Goal: Information Seeking & Learning: Learn about a topic

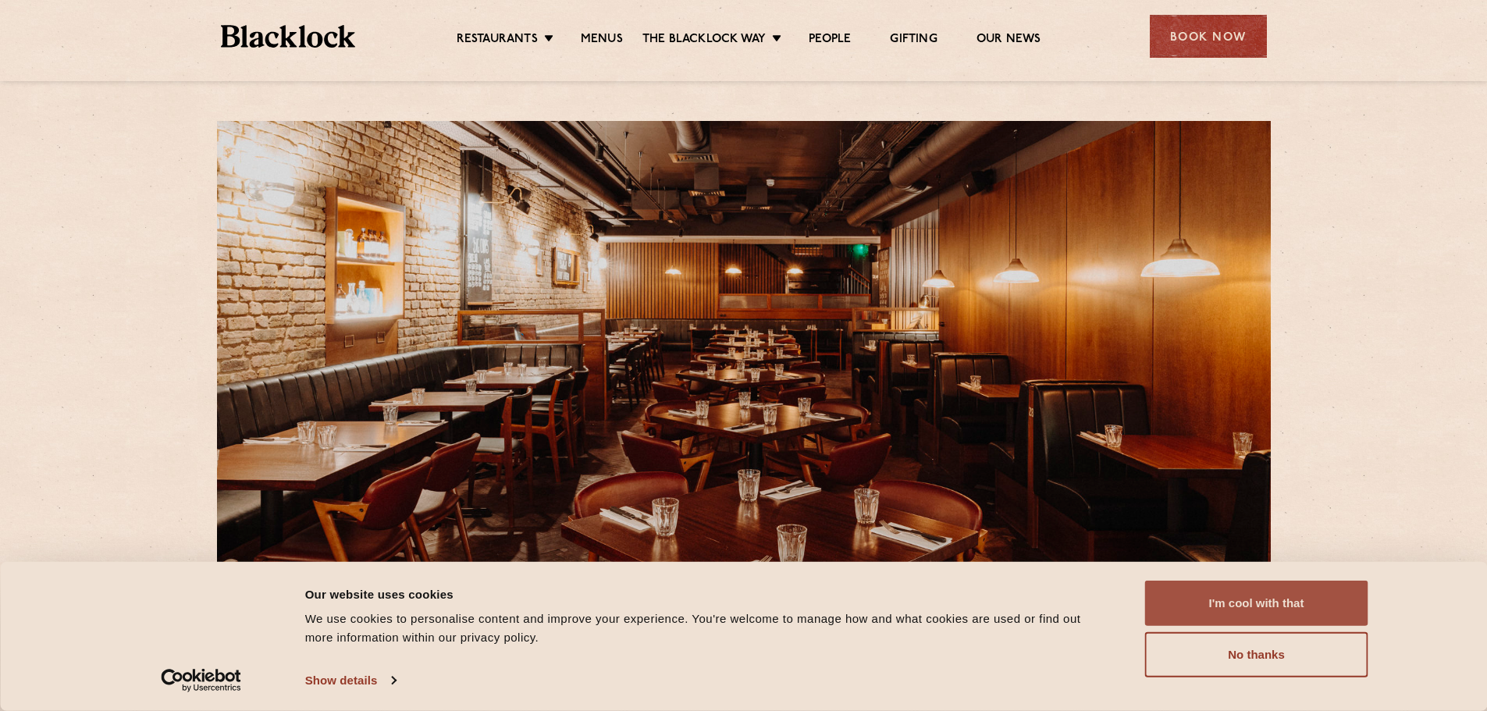
click at [1297, 592] on button "I'm cool with that" at bounding box center [1256, 603] width 223 height 45
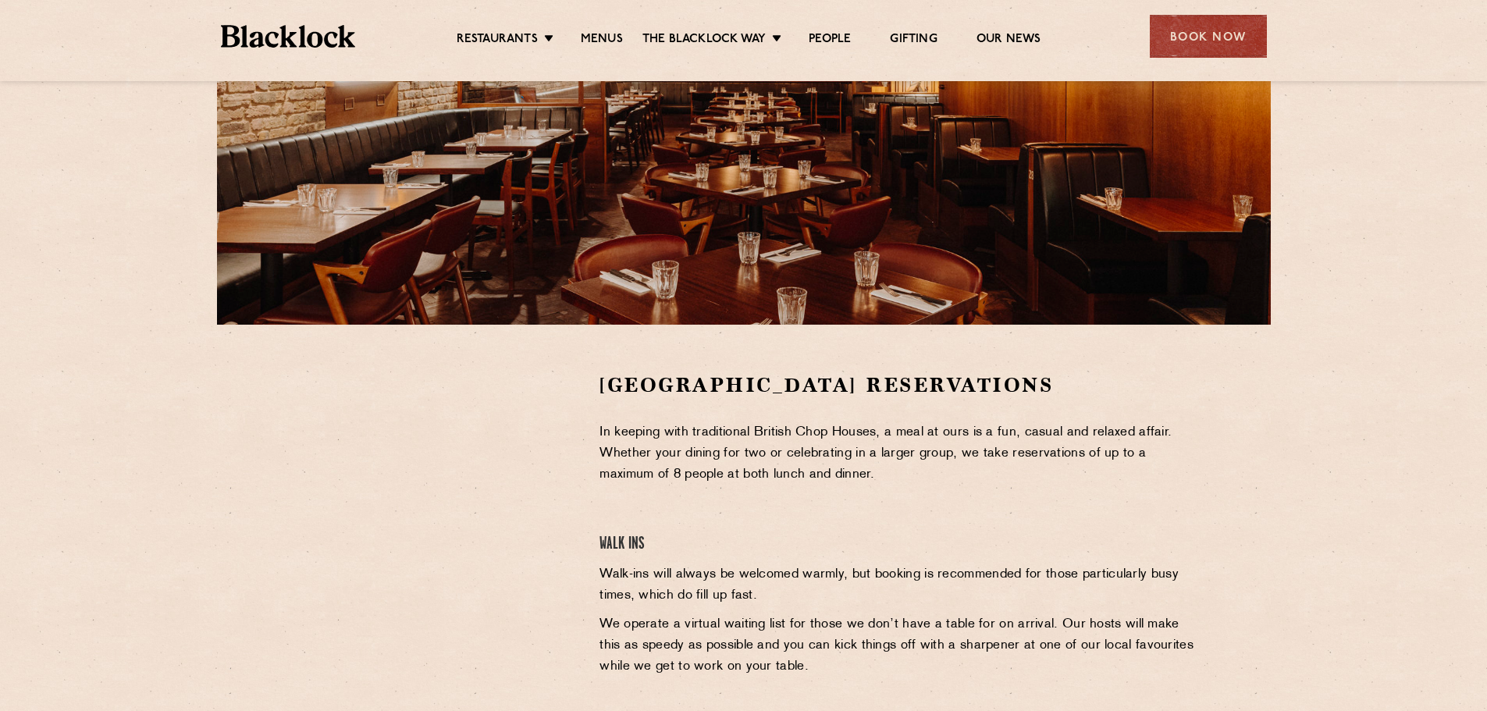
scroll to position [266, 0]
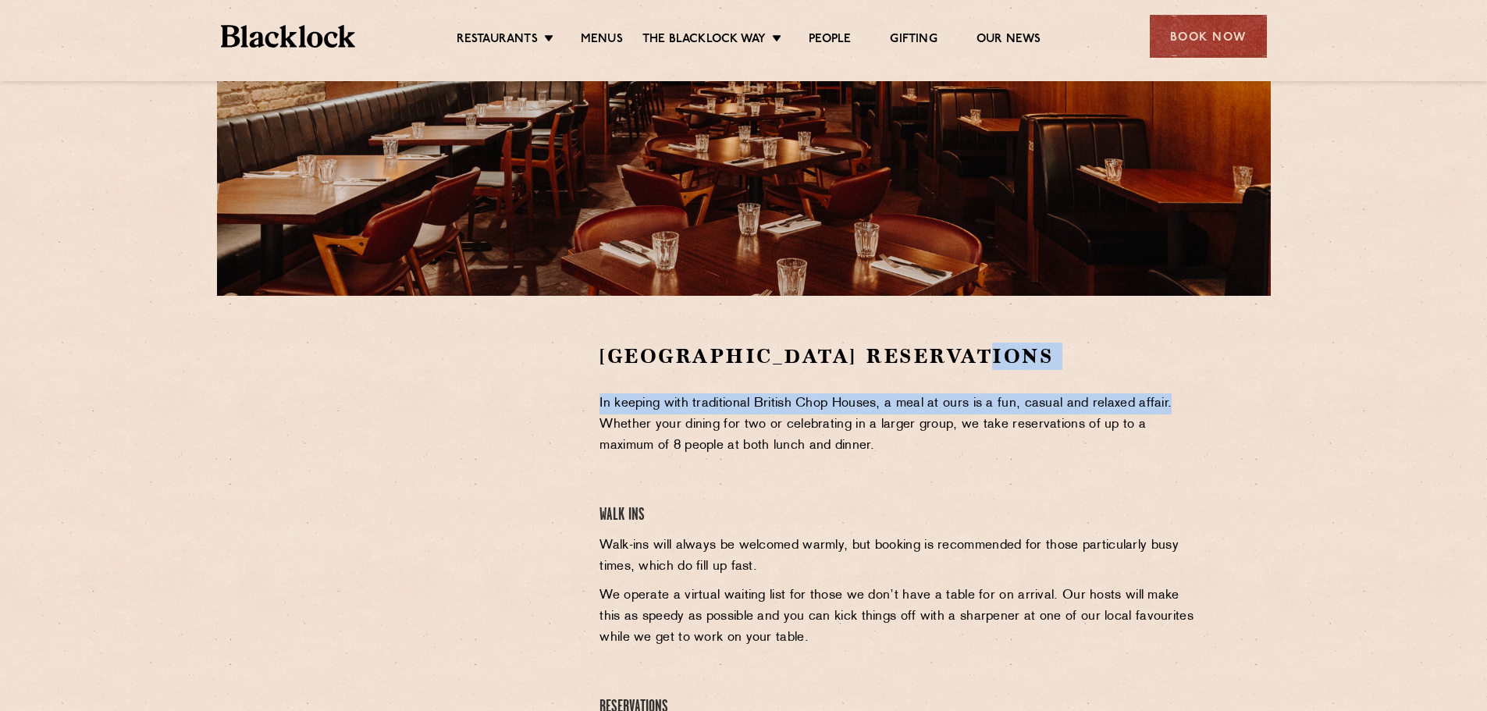
drag, startPoint x: 1485, startPoint y: 372, endPoint x: 1485, endPoint y: 403, distance: 31.2
click at [1485, 403] on section "Covent Garden Reservations In keeping with traditional British Chop Houses, a m…" at bounding box center [743, 575] width 1487 height 558
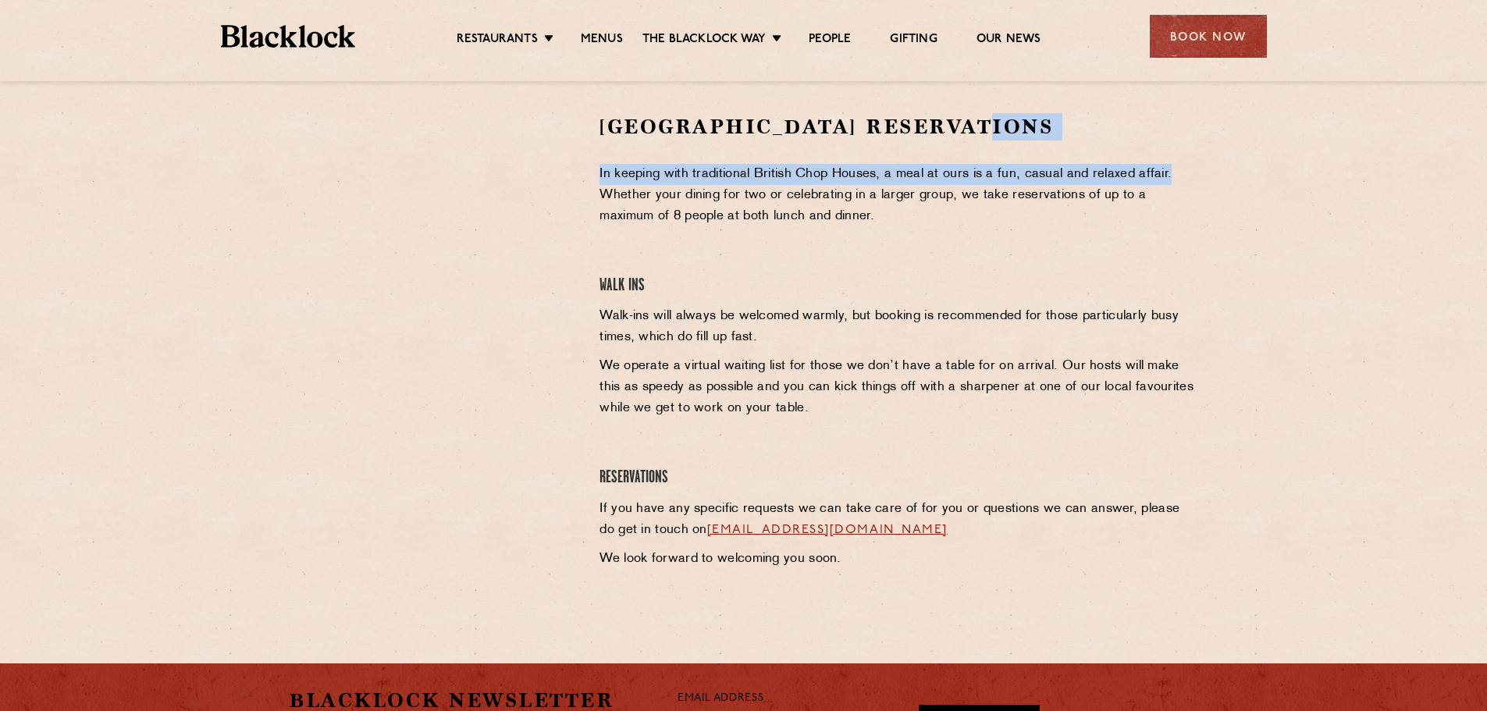
scroll to position [337, 0]
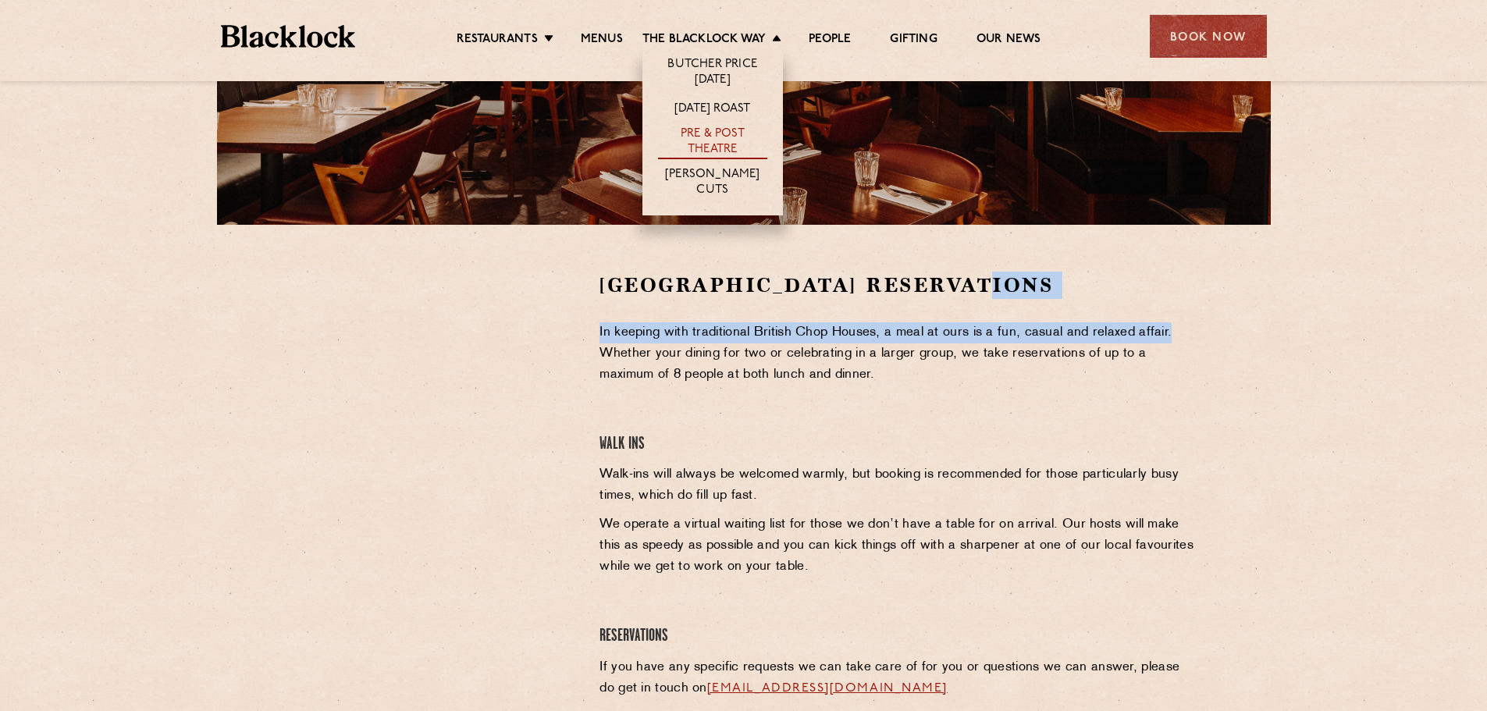
click at [702, 140] on link "Pre & Post Theatre" at bounding box center [712, 142] width 109 height 33
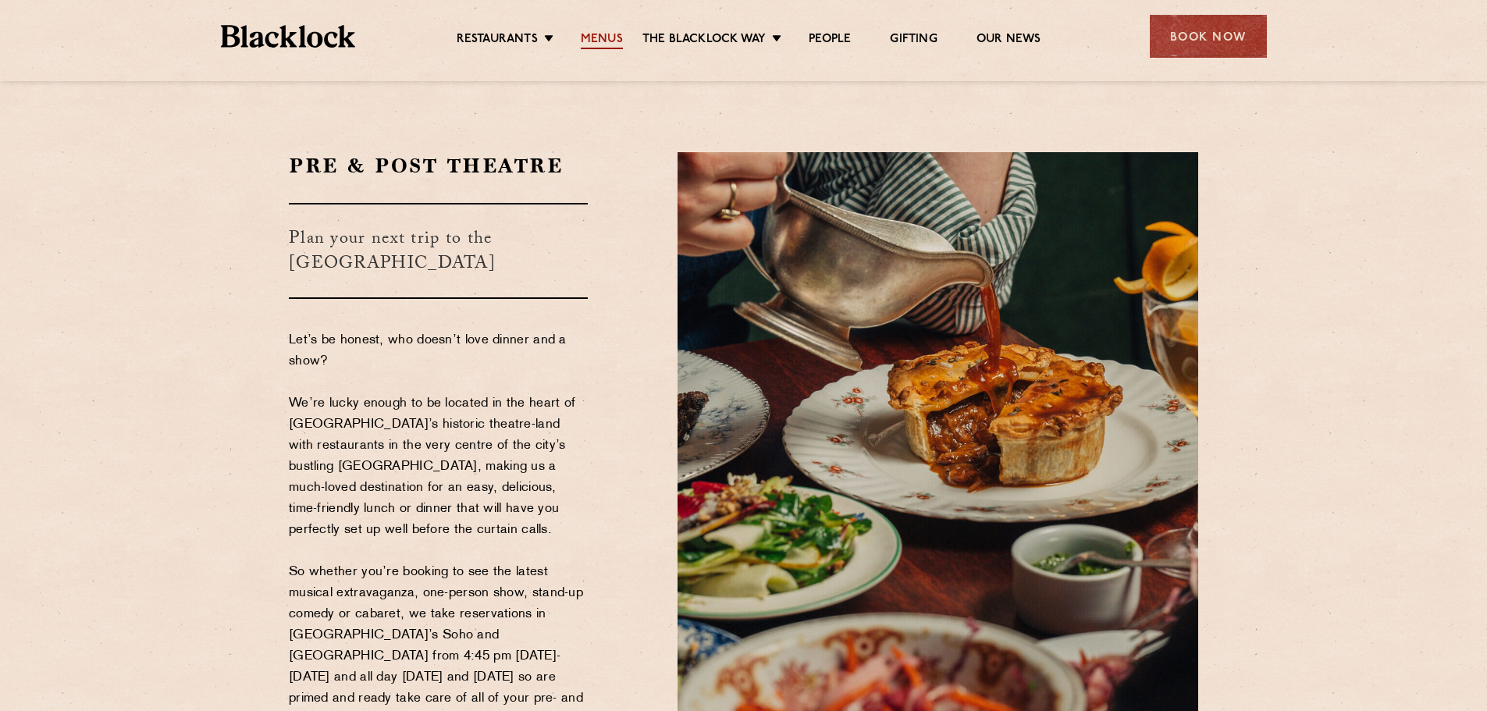
click at [595, 39] on link "Menus" at bounding box center [602, 40] width 42 height 17
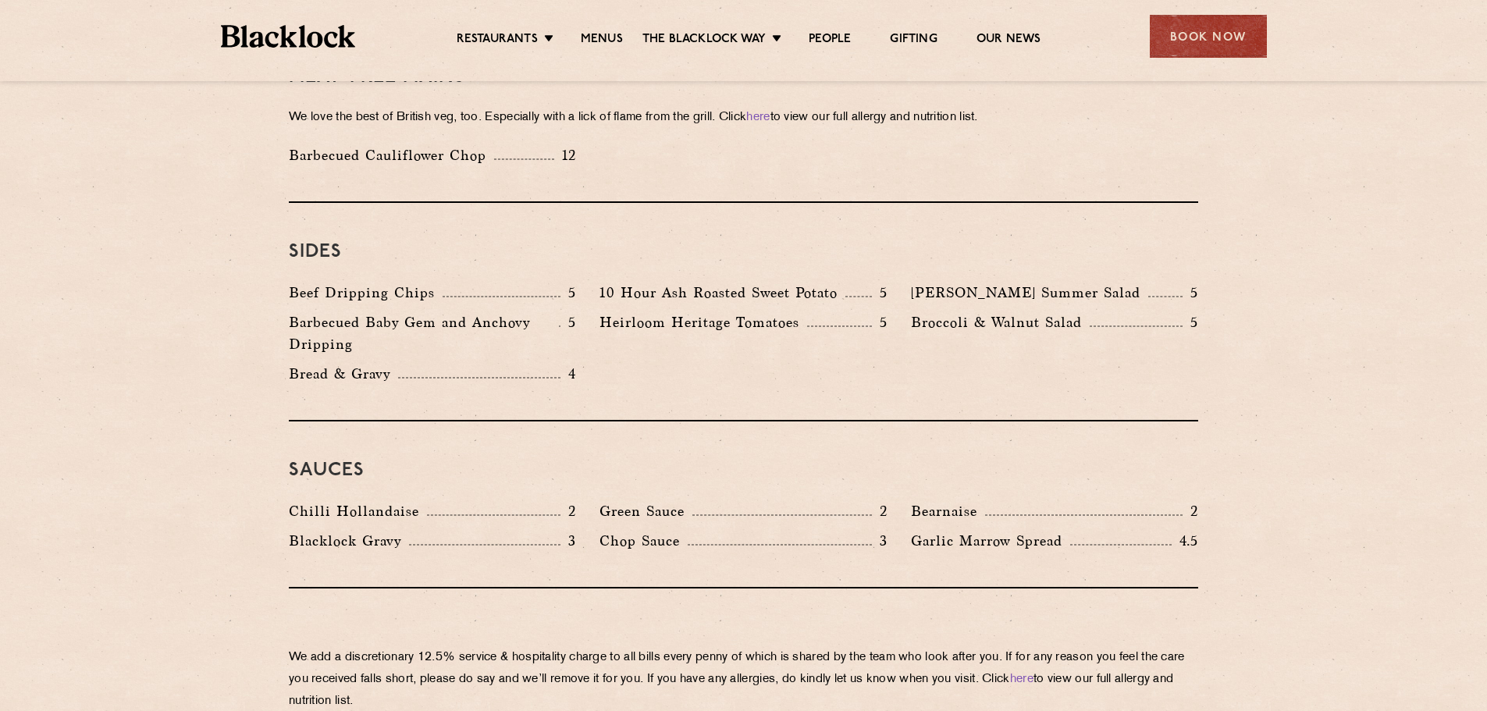
scroll to position [2306, 0]
